Goal: Information Seeking & Learning: Find contact information

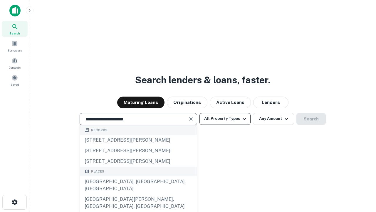
click at [138, 194] on div "Santa Monica, CA, USA" at bounding box center [138, 185] width 117 height 18
click at [225, 118] on button "All Property Types" at bounding box center [225, 119] width 51 height 12
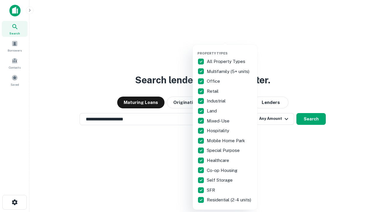
type input "**********"
click at [230, 49] on button "button" at bounding box center [230, 49] width 65 height 0
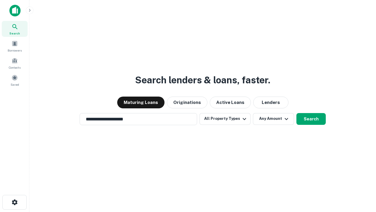
scroll to position [9, 0]
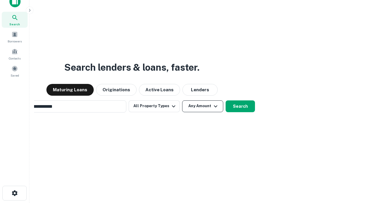
click at [182, 100] on button "Any Amount" at bounding box center [202, 106] width 41 height 12
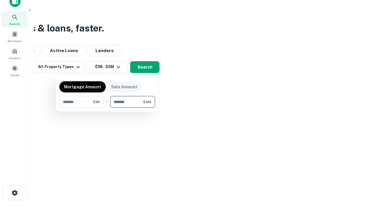
type input "*******"
click at [107, 108] on button "button" at bounding box center [107, 108] width 96 height 0
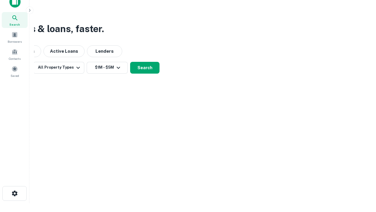
scroll to position [4, 108]
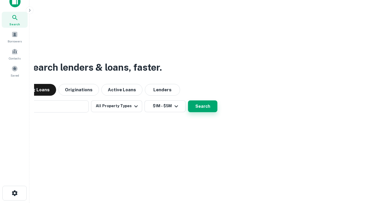
click at [188, 100] on button "Search" at bounding box center [202, 106] width 29 height 12
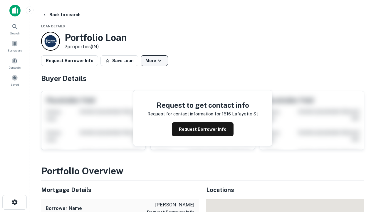
click at [154, 61] on button "More" at bounding box center [154, 60] width 27 height 11
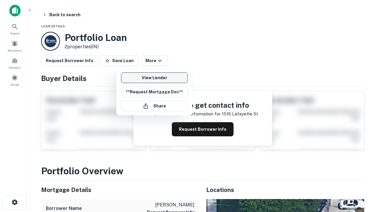
click at [154, 78] on link "View Lender" at bounding box center [154, 77] width 67 height 11
